Goal: Transaction & Acquisition: Purchase product/service

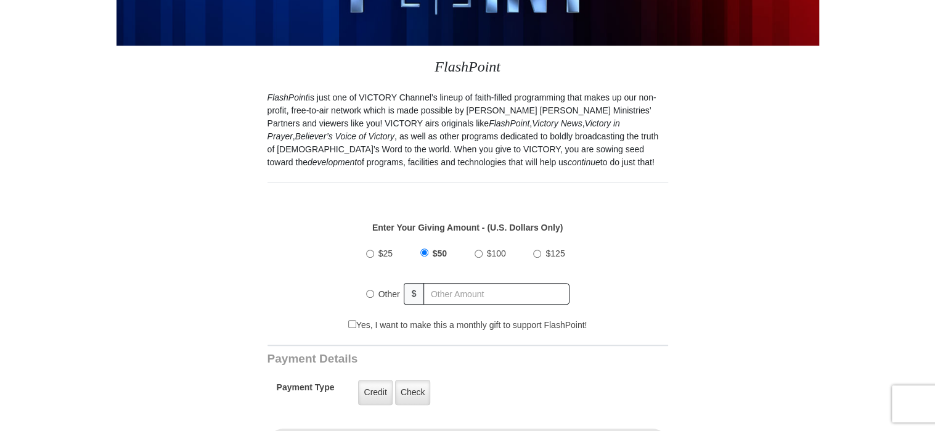
drag, startPoint x: 368, startPoint y: 294, endPoint x: 444, endPoint y: 293, distance: 75.8
click at [372, 293] on input "Other" at bounding box center [370, 294] width 8 height 8
radio input "true"
click at [449, 293] on input "text" at bounding box center [497, 294] width 144 height 22
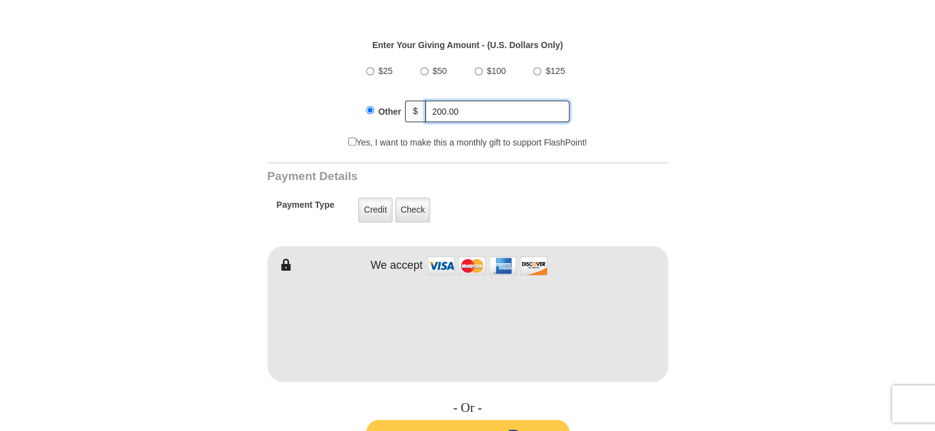
scroll to position [481, 0]
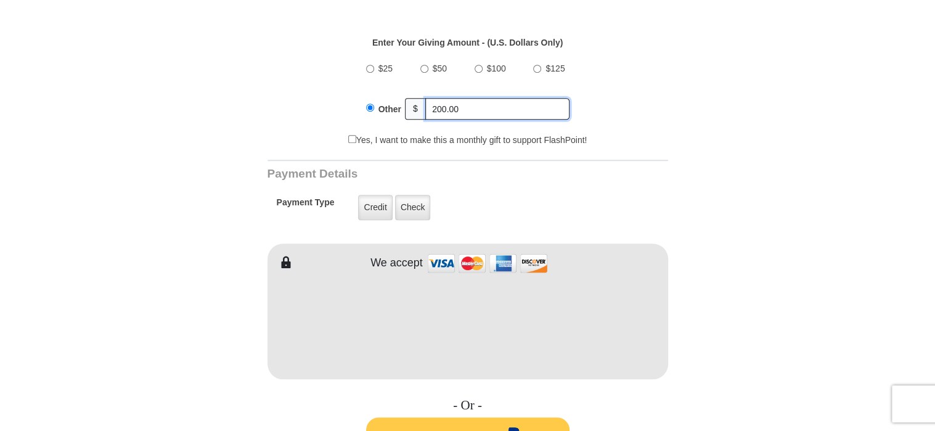
type input "200.00"
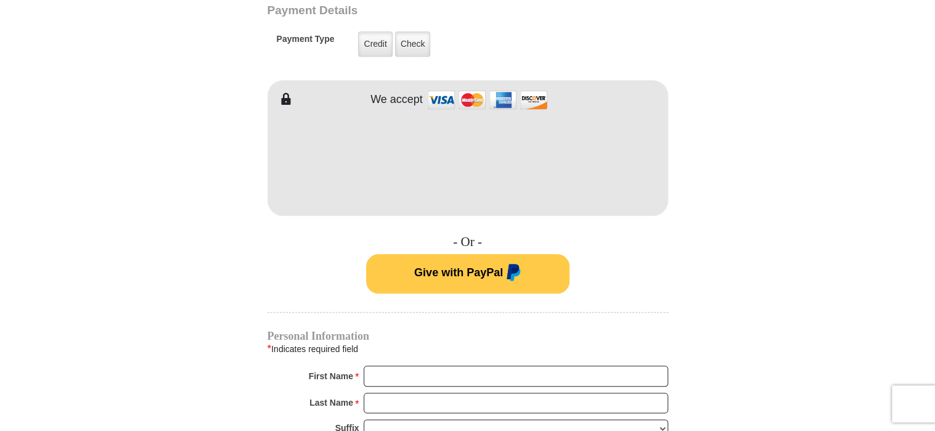
scroll to position [665, 0]
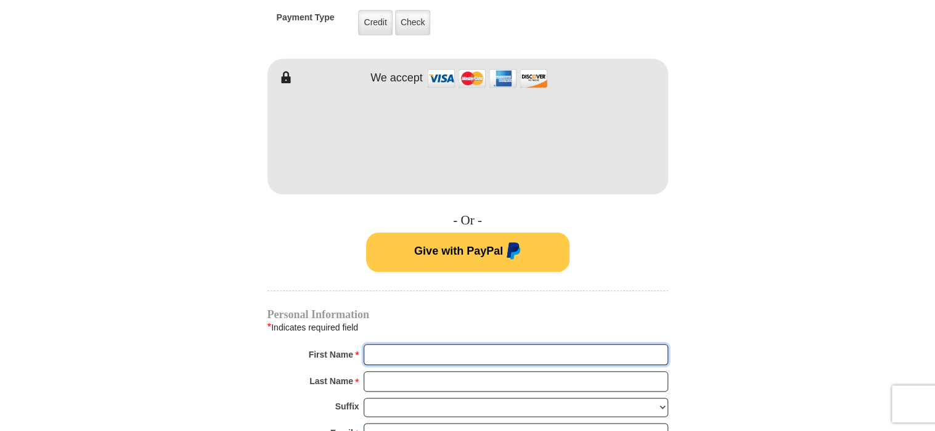
drag, startPoint x: 381, startPoint y: 351, endPoint x: 407, endPoint y: 342, distance: 27.3
click at [381, 349] on input "First Name *" at bounding box center [516, 354] width 304 height 21
drag, startPoint x: 392, startPoint y: 356, endPoint x: 399, endPoint y: 349, distance: 9.6
click at [396, 353] on input "marg" at bounding box center [516, 354] width 304 height 21
type input "m"
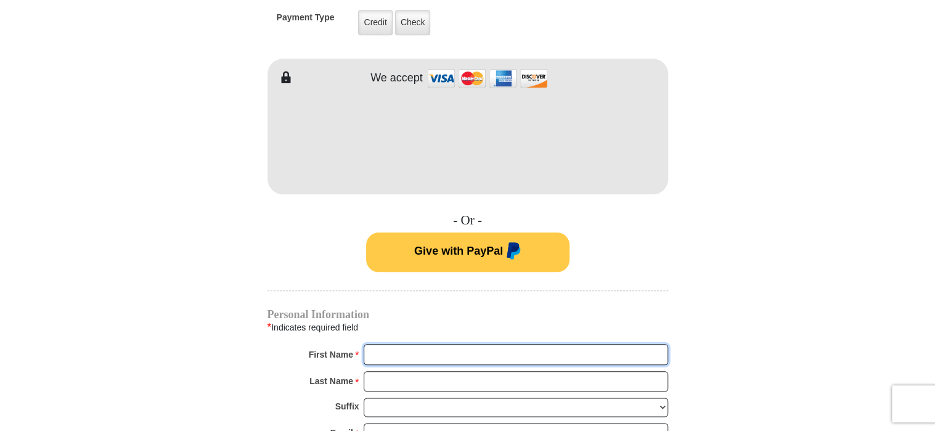
click at [377, 346] on input "First Name *" at bounding box center [516, 354] width 304 height 21
type input "[PERSON_NAME]"
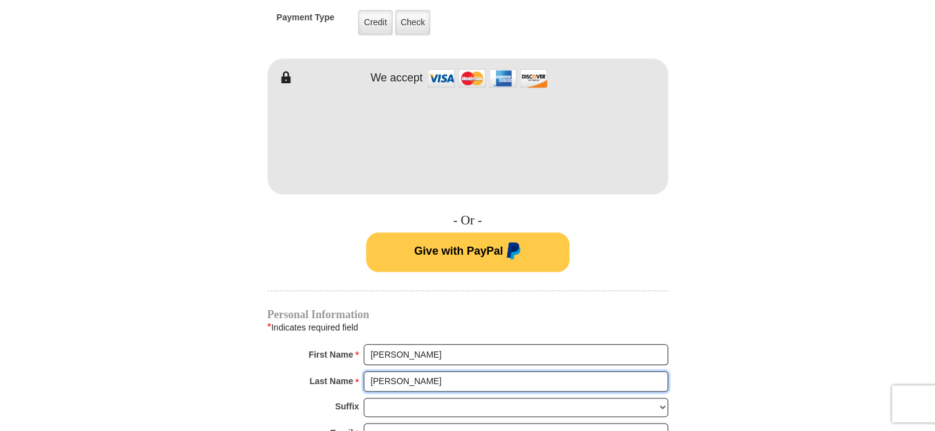
type input "[PERSON_NAME]"
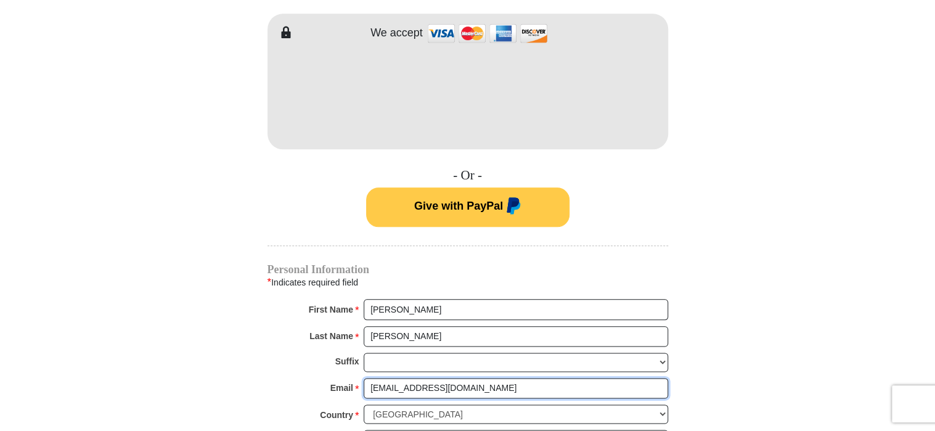
scroll to position [794, 0]
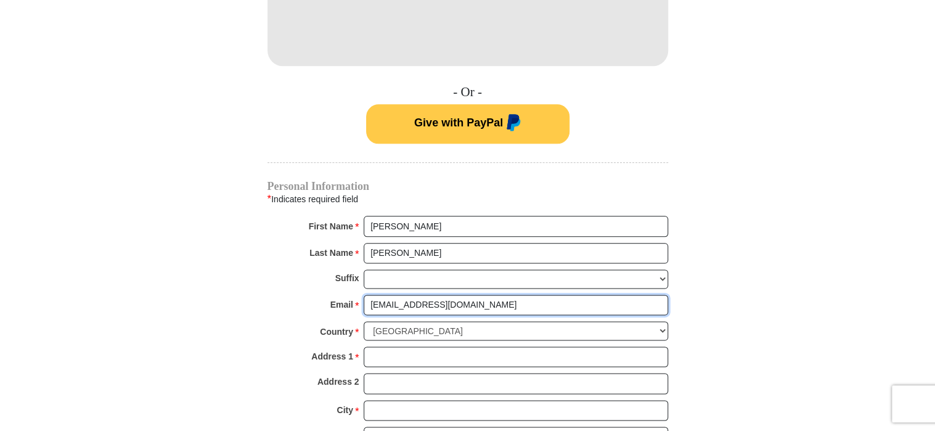
type input "[EMAIL_ADDRESS][DOMAIN_NAME]"
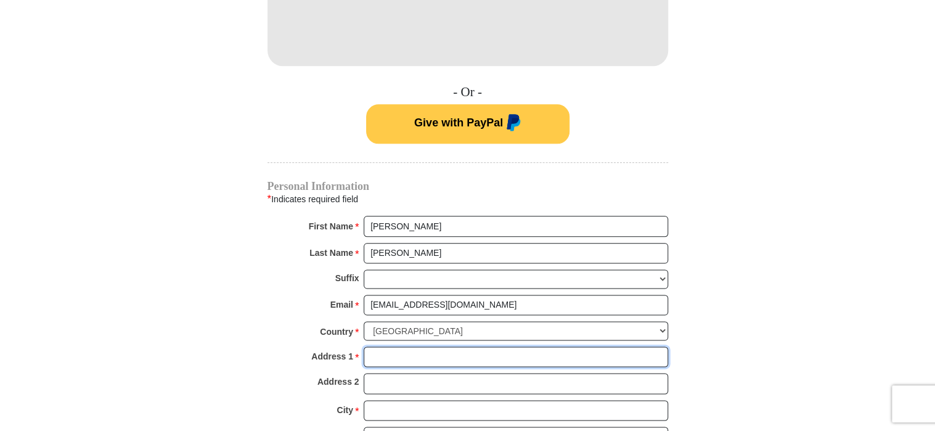
click at [393, 349] on input "Address 1 *" at bounding box center [516, 356] width 304 height 21
type input "[STREET_ADDRESS]"
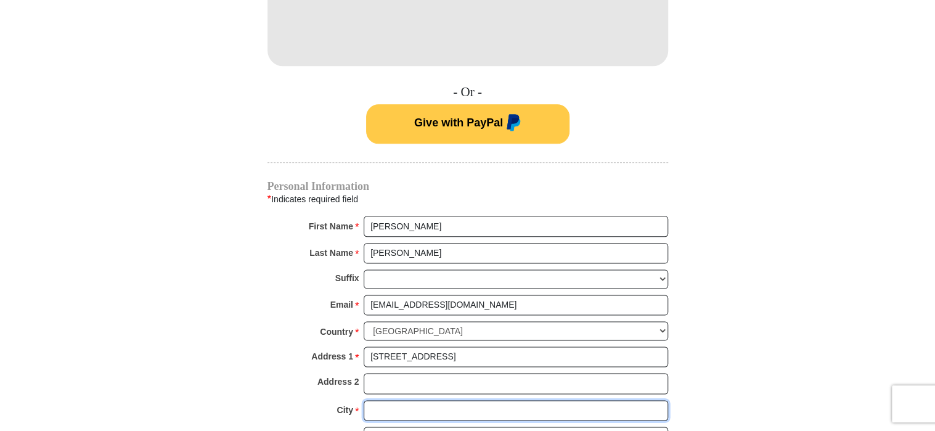
type input "[PERSON_NAME]"
select select "NC"
type input "28658"
type input "8283030196"
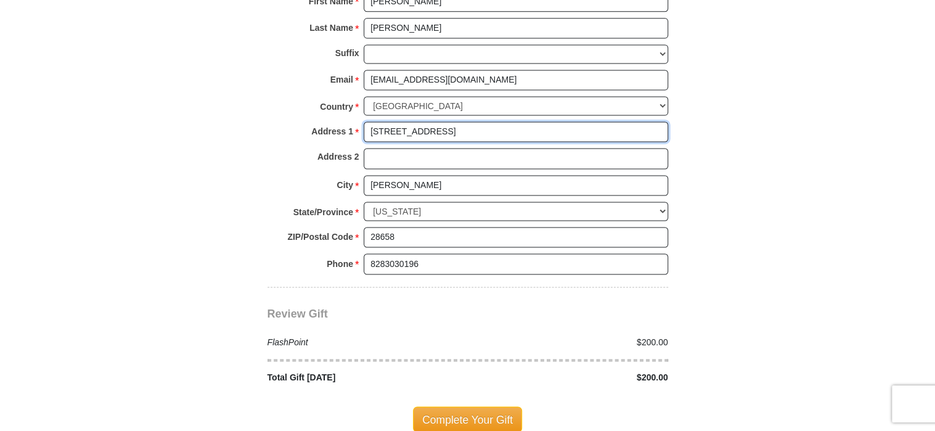
scroll to position [1040, 0]
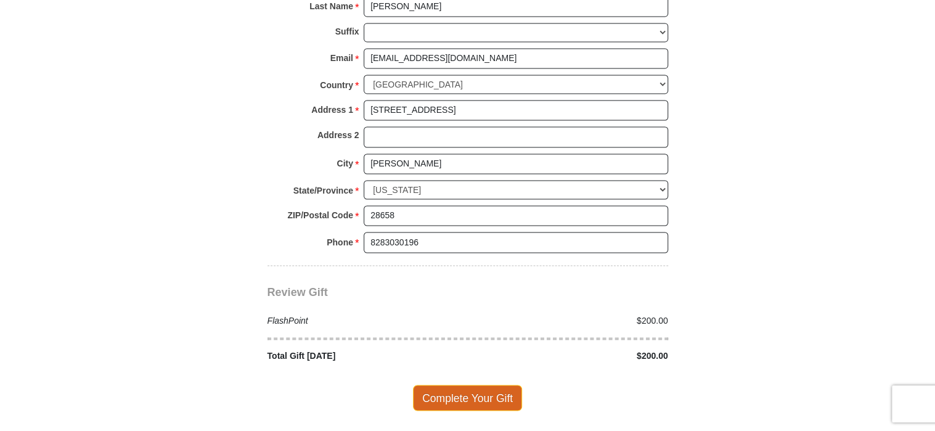
click at [469, 388] on span "Complete Your Gift" at bounding box center [467, 397] width 109 height 26
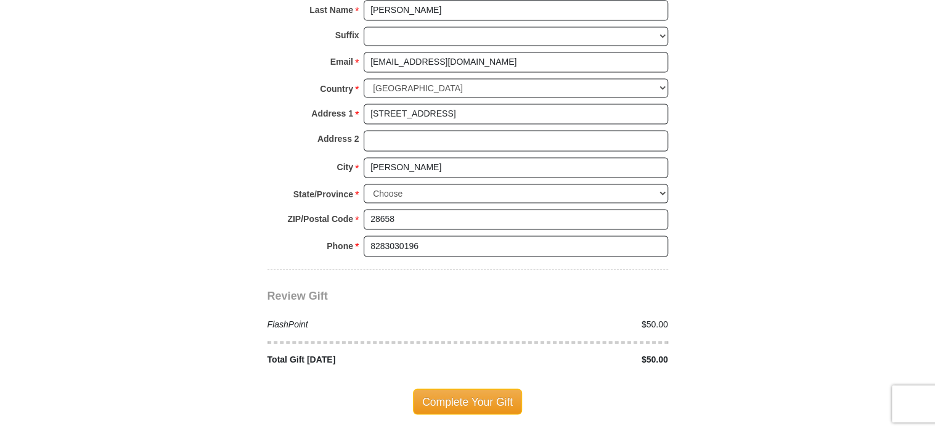
scroll to position [1036, 0]
